Goal: Transaction & Acquisition: Subscribe to service/newsletter

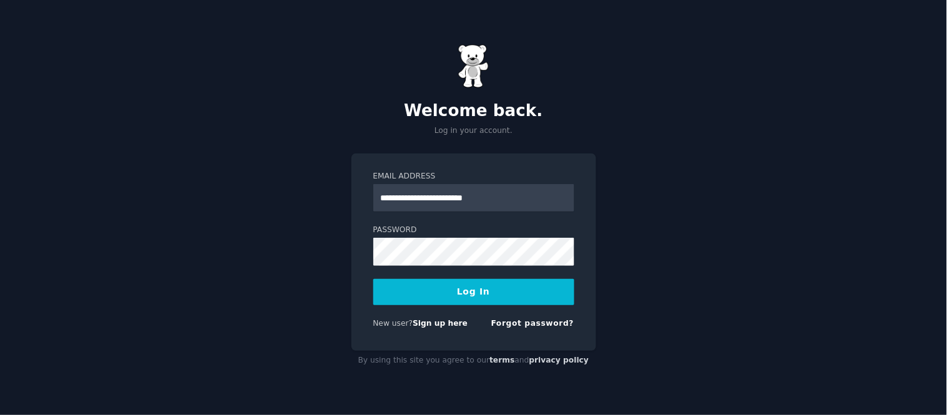
type input "**********"
click at [470, 285] on button "Log In" at bounding box center [473, 292] width 201 height 26
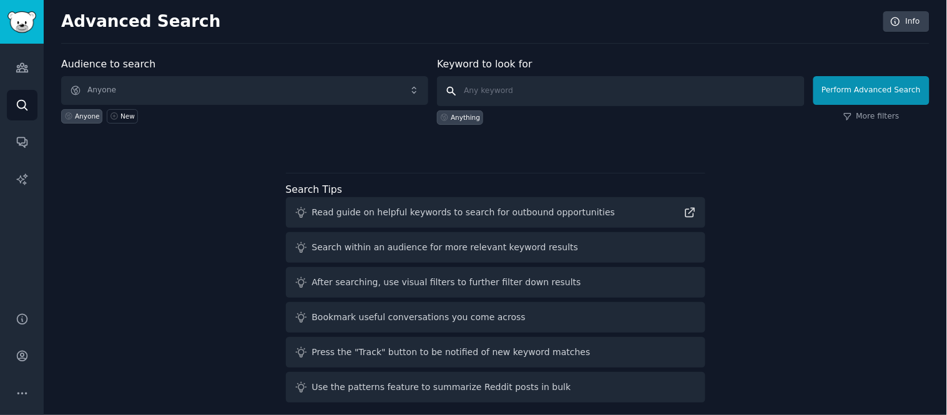
click at [547, 89] on input "text" at bounding box center [620, 91] width 367 height 30
type input "i need"
click button "Perform Advanced Search" at bounding box center [871, 90] width 116 height 29
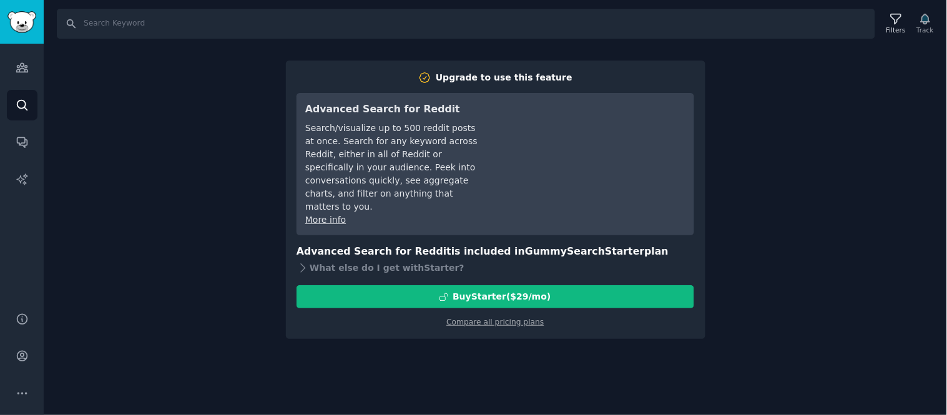
click at [759, 211] on div "Search Filters Track Upgrade to use this feature Advanced Search for Reddit Sea…" at bounding box center [495, 207] width 903 height 415
click at [190, 28] on input "Search" at bounding box center [466, 24] width 818 height 30
type input "i need"
click at [478, 318] on link "Compare all pricing plans" at bounding box center [494, 322] width 97 height 9
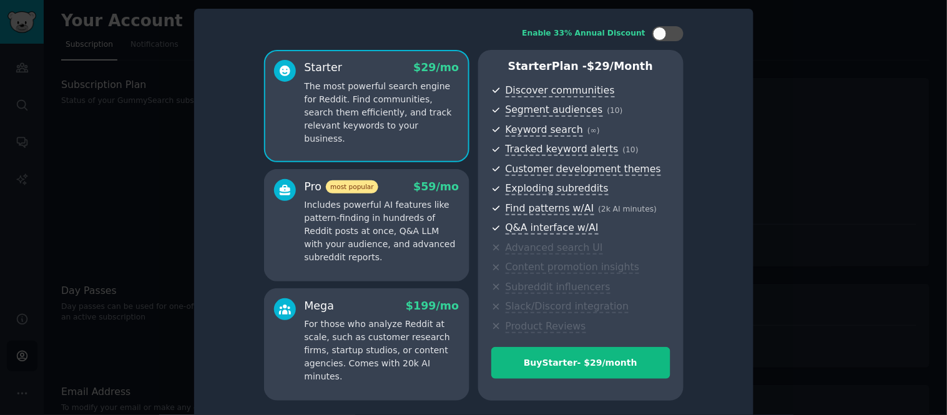
click at [152, 61] on div at bounding box center [473, 207] width 947 height 415
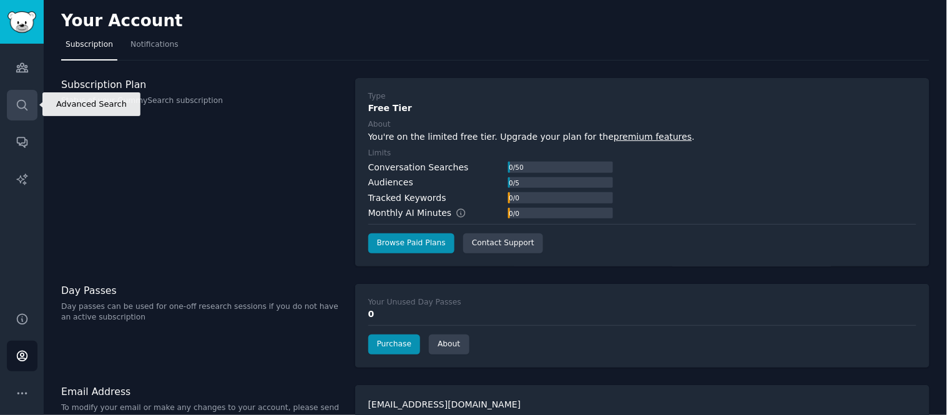
click at [26, 104] on icon "Sidebar" at bounding box center [22, 105] width 13 height 13
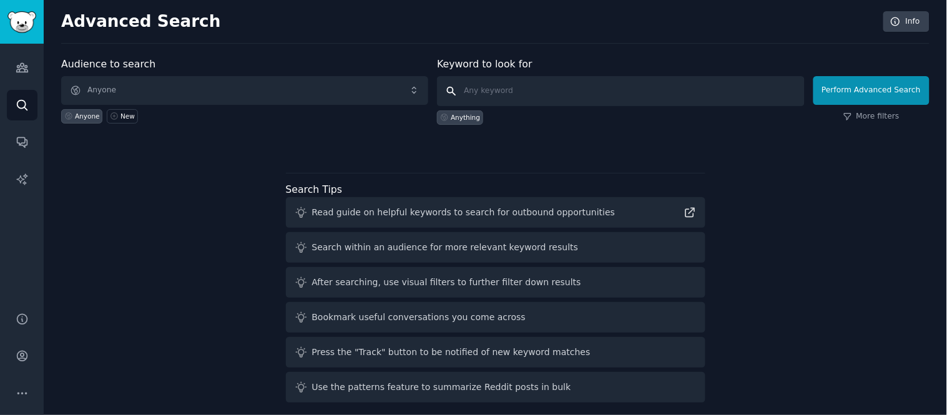
click at [497, 95] on input "text" at bounding box center [620, 91] width 367 height 30
type input "i need"
click button "Perform Advanced Search" at bounding box center [871, 90] width 116 height 29
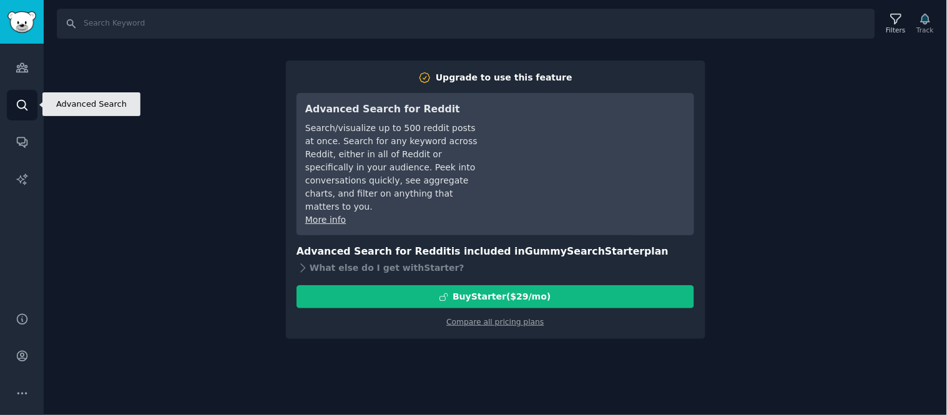
click at [14, 105] on link "Search" at bounding box center [22, 105] width 31 height 31
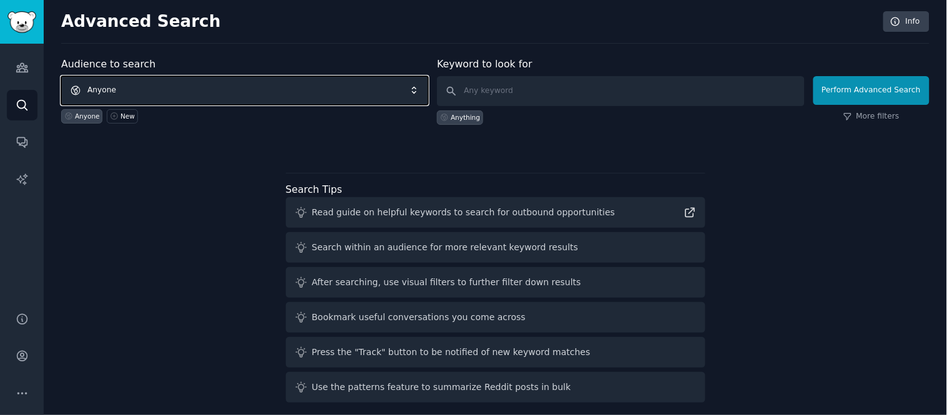
click at [231, 87] on span "Anyone" at bounding box center [244, 90] width 367 height 29
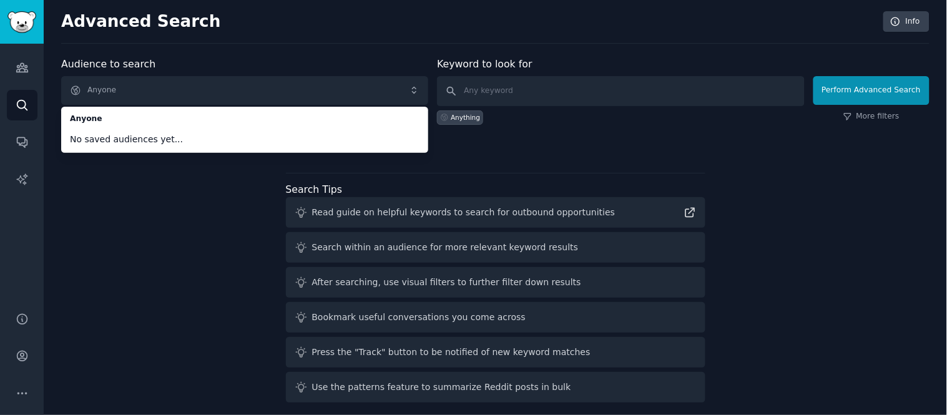
click at [203, 185] on div "Audience to search Anyone Anyone No saved audiences yet... Anyone New Keyword t…" at bounding box center [495, 232] width 868 height 351
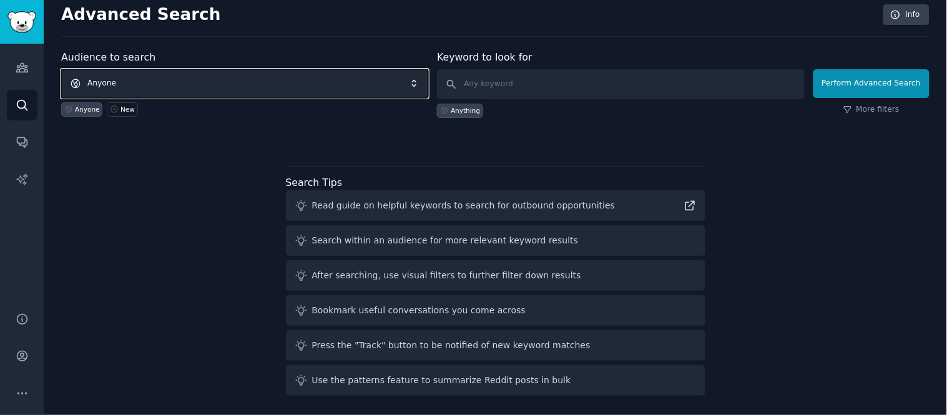
scroll to position [9, 0]
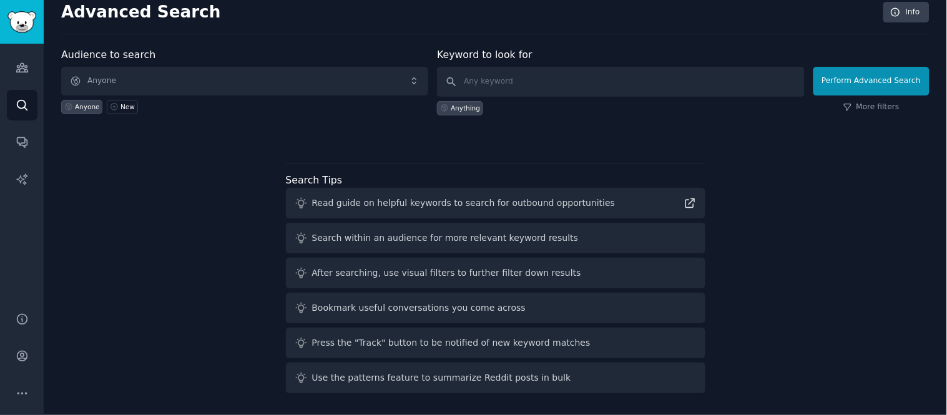
click at [420, 236] on div "Search within an audience for more relevant keyword results" at bounding box center [445, 237] width 266 height 13
click at [408, 225] on div "Search within an audience for more relevant keyword results" at bounding box center [495, 238] width 419 height 31
click at [475, 105] on div "Anything" at bounding box center [465, 108] width 29 height 9
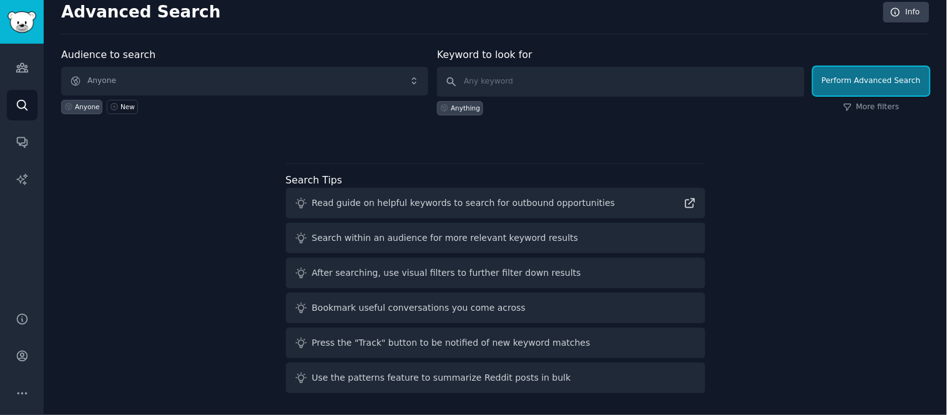
click at [845, 71] on button "Perform Advanced Search" at bounding box center [871, 81] width 116 height 29
click at [574, 83] on input "text" at bounding box center [620, 82] width 367 height 30
type input "i need"
click at [884, 84] on button "Perform Advanced Search" at bounding box center [871, 81] width 116 height 29
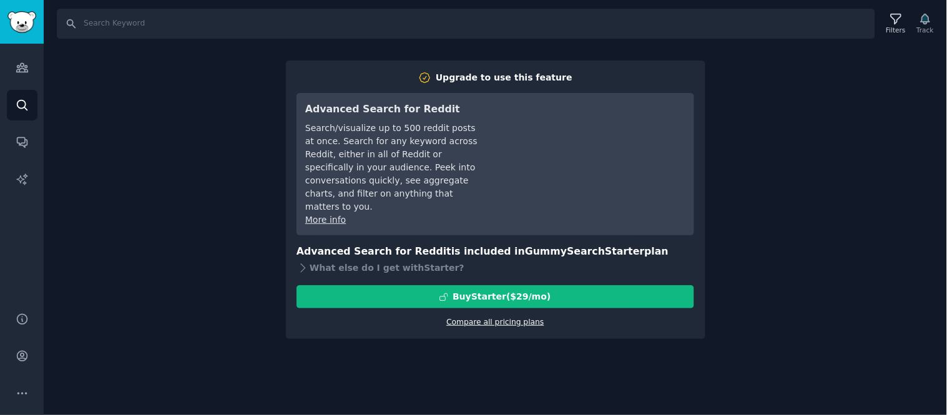
click at [505, 318] on link "Compare all pricing plans" at bounding box center [494, 322] width 97 height 9
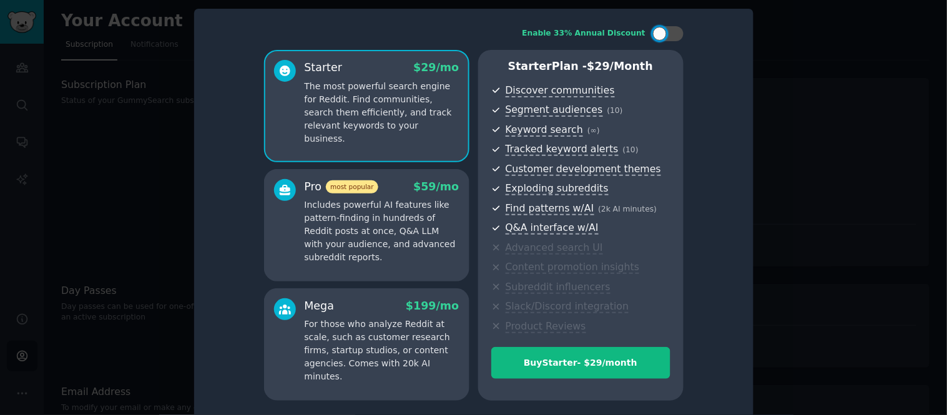
click at [135, 188] on div at bounding box center [473, 207] width 947 height 415
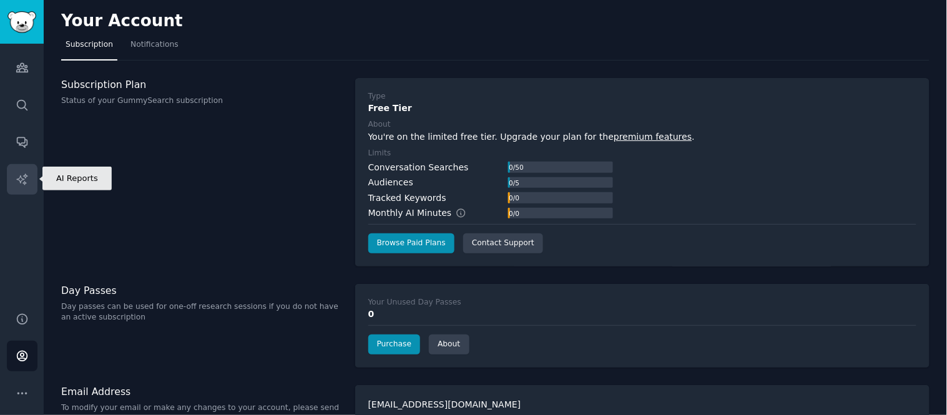
click at [19, 173] on icon "Sidebar" at bounding box center [22, 179] width 13 height 13
